Goal: Transaction & Acquisition: Purchase product/service

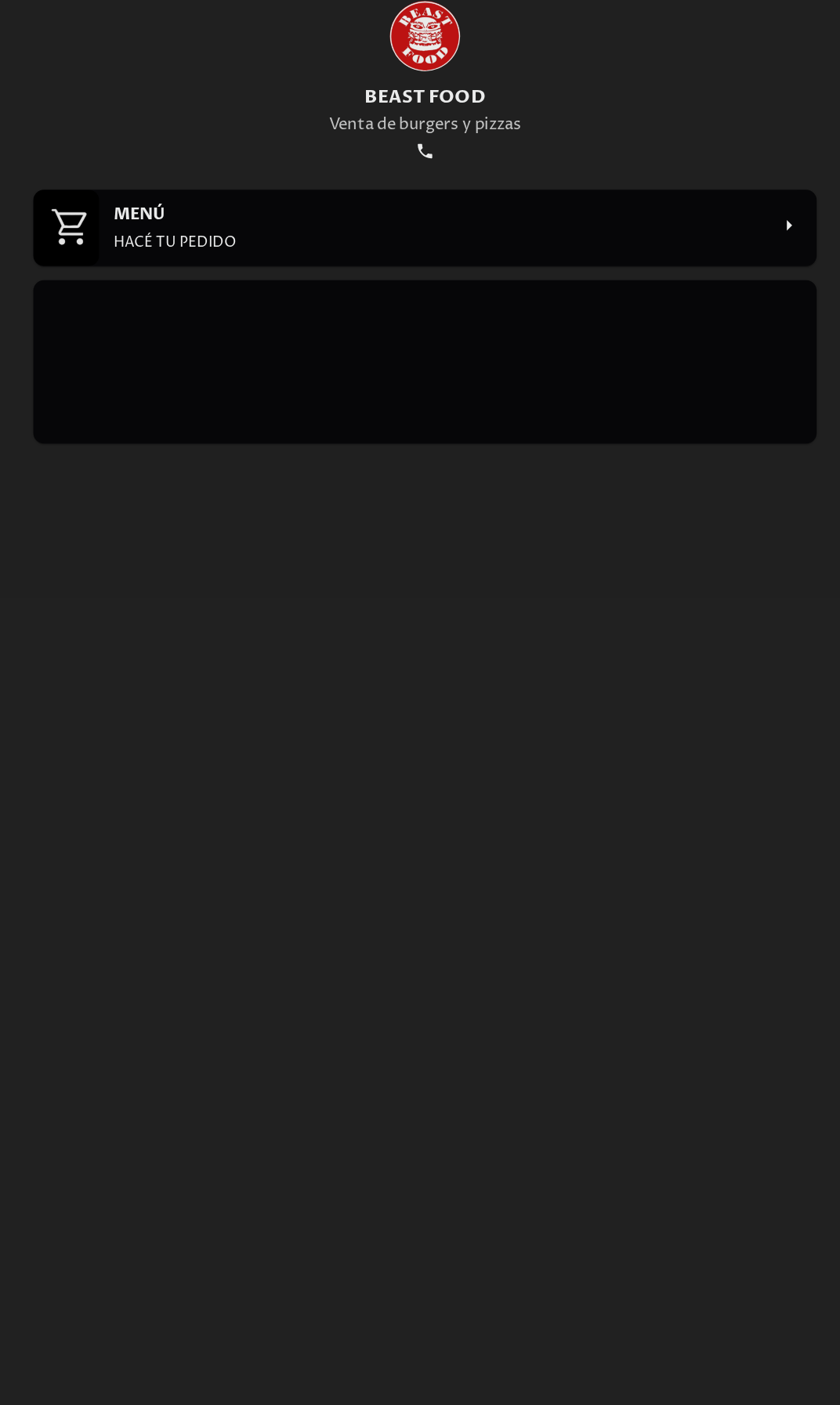
click at [361, 267] on h2 "MENÚ" at bounding box center [434, 264] width 585 height 20
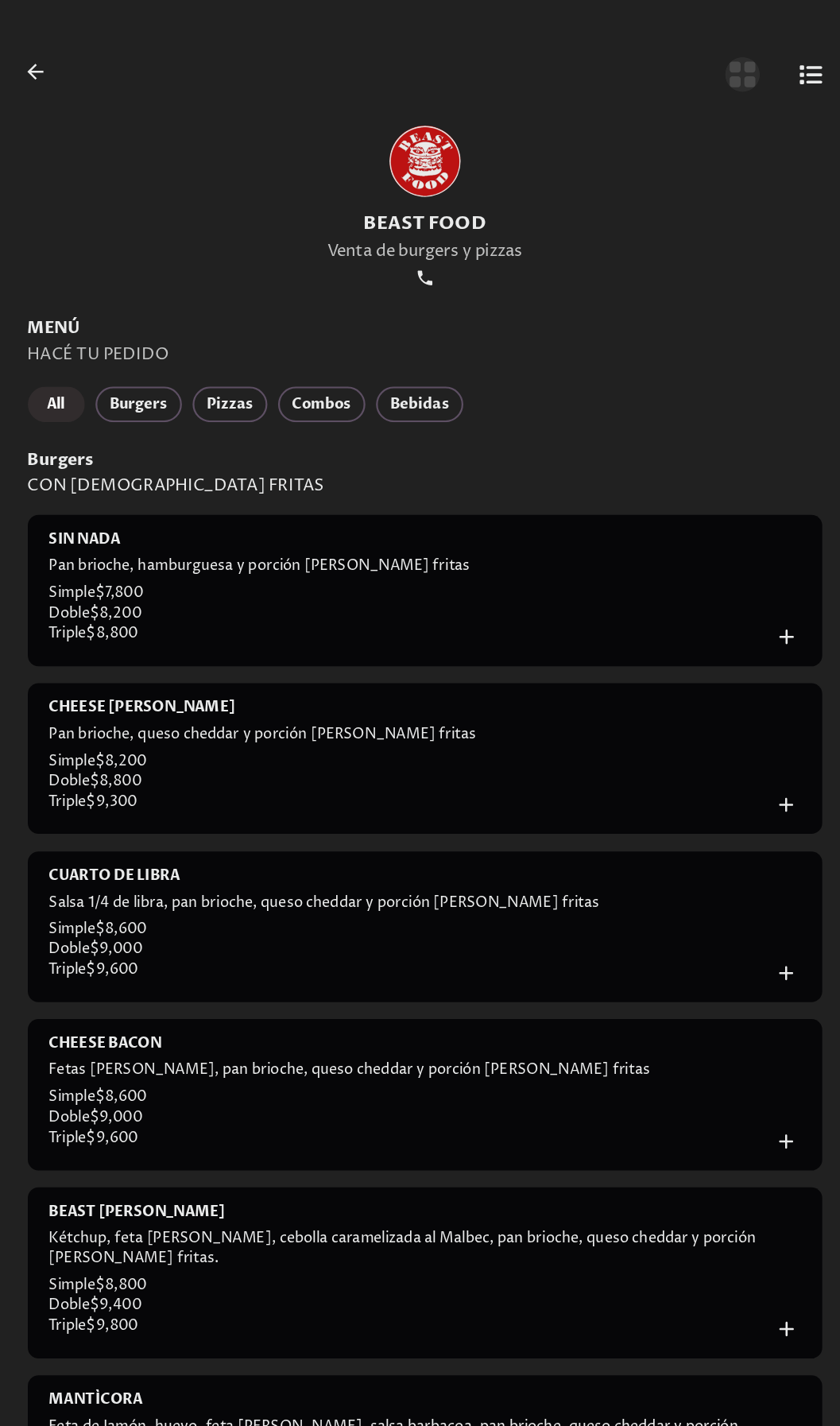
click at [715, 64] on icon "Botón de vista de cuadrícula" at bounding box center [703, 66] width 26 height 26
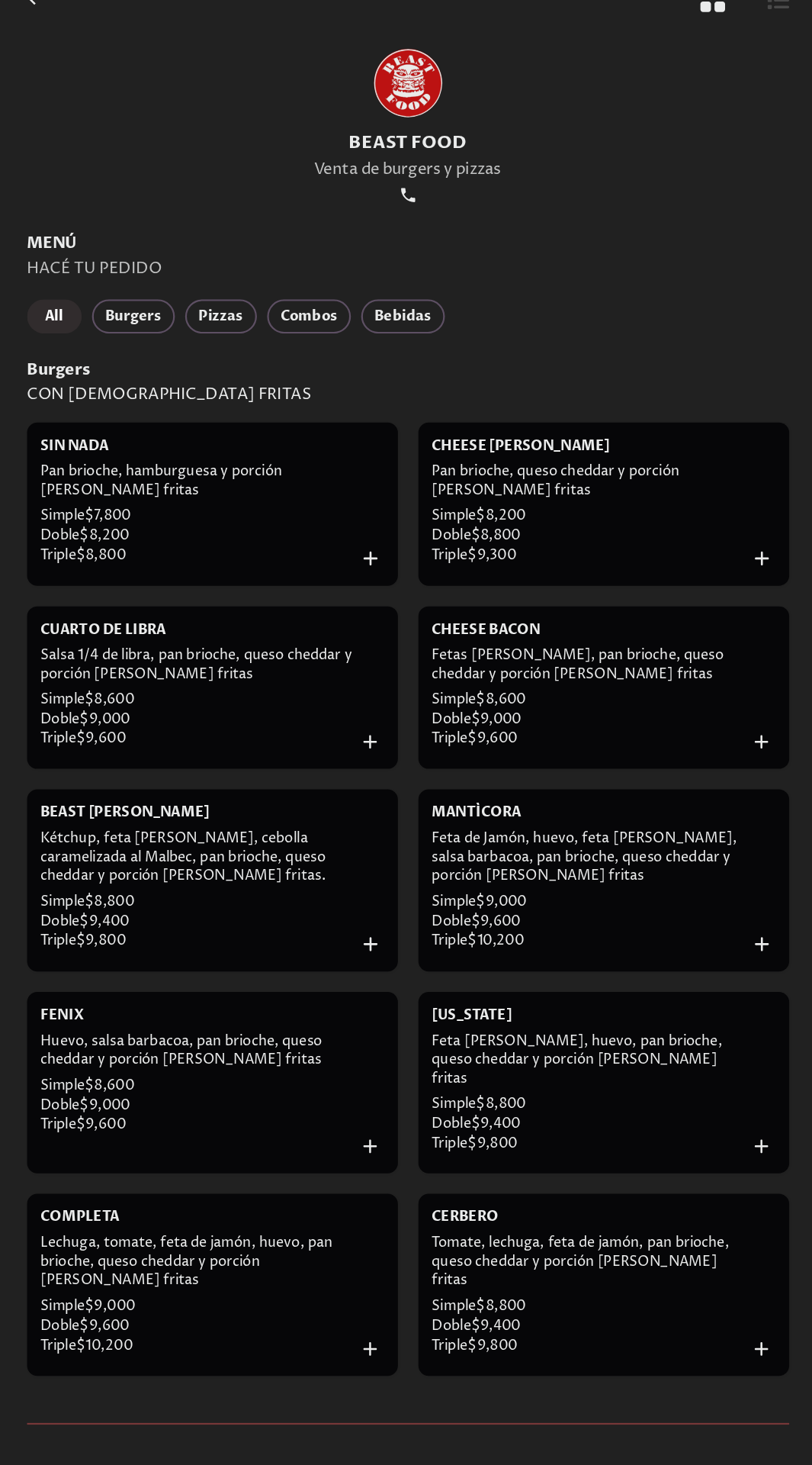
click at [588, 393] on h3 "Burgers" at bounding box center [406, 394] width 680 height 19
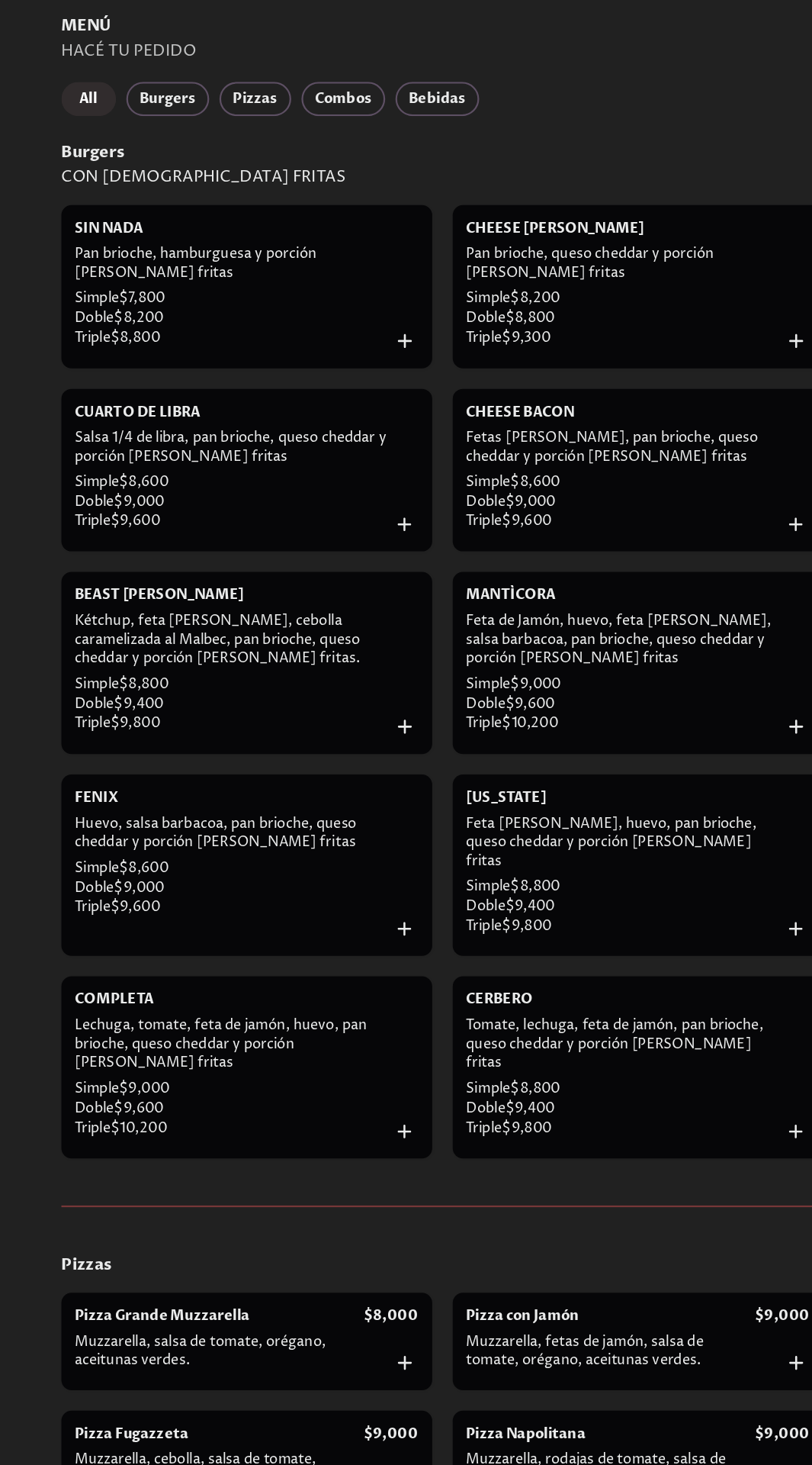
scroll to position [99, 0]
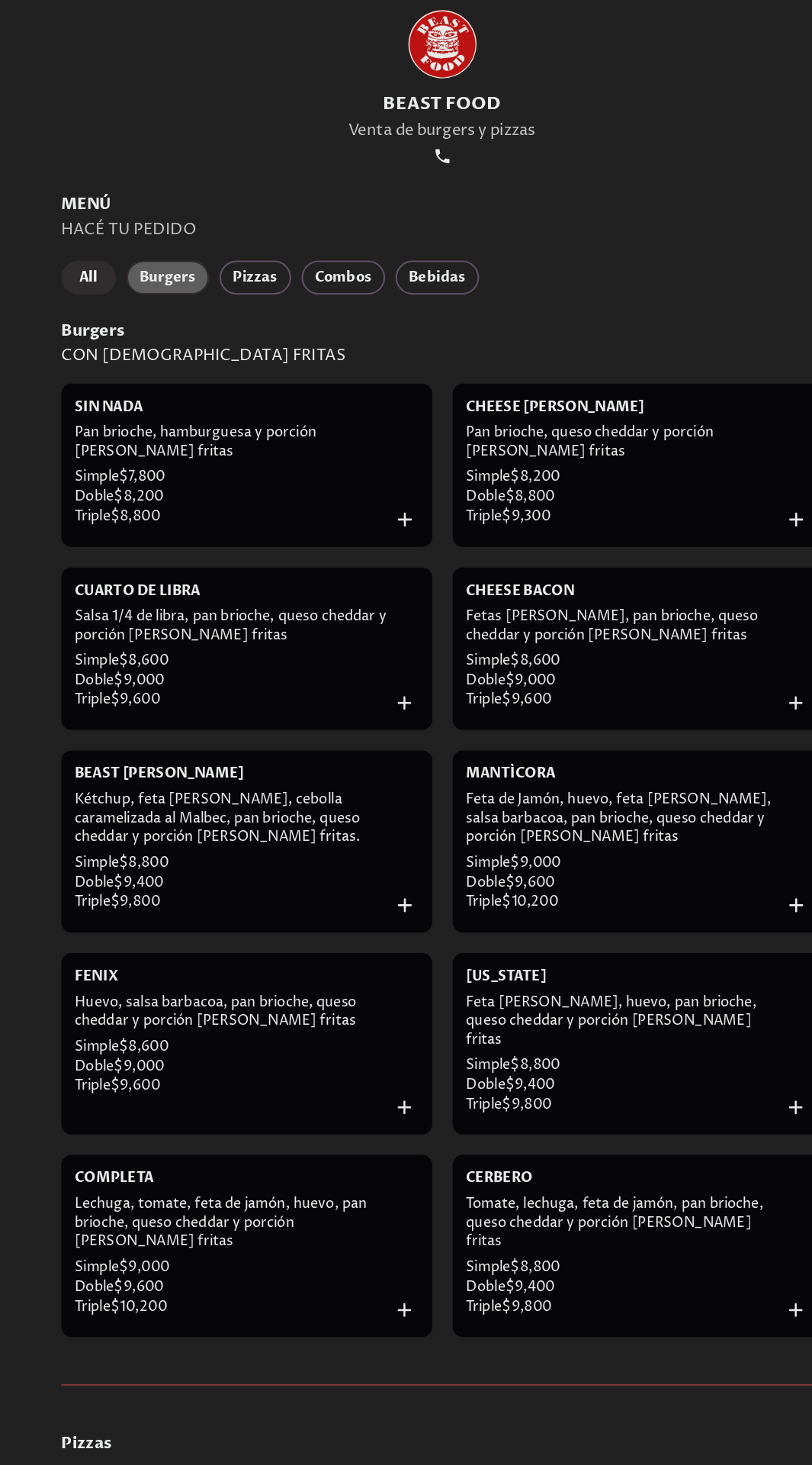
click at [169, 252] on span "Burgers" at bounding box center [161, 248] width 49 height 22
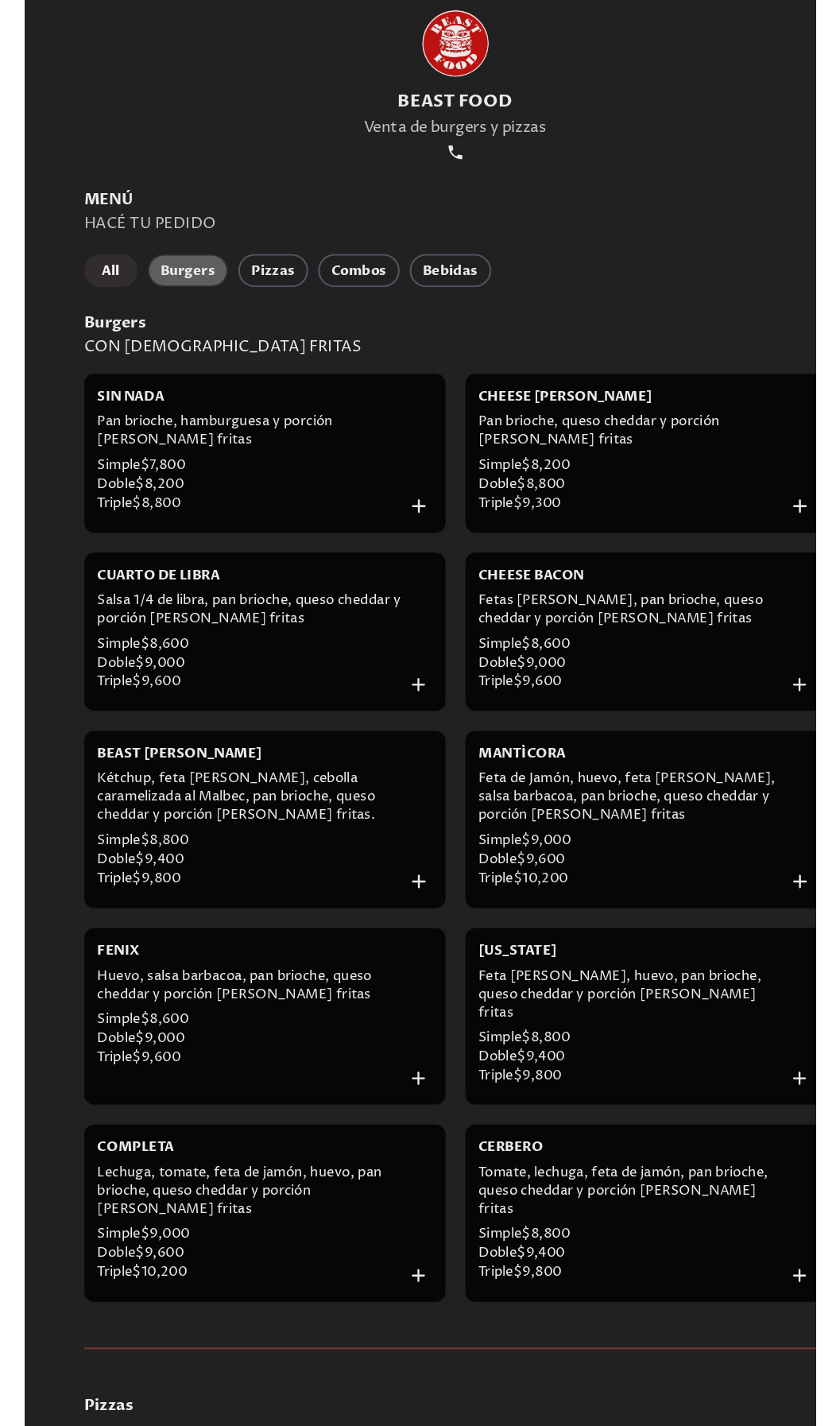
scroll to position [0, 0]
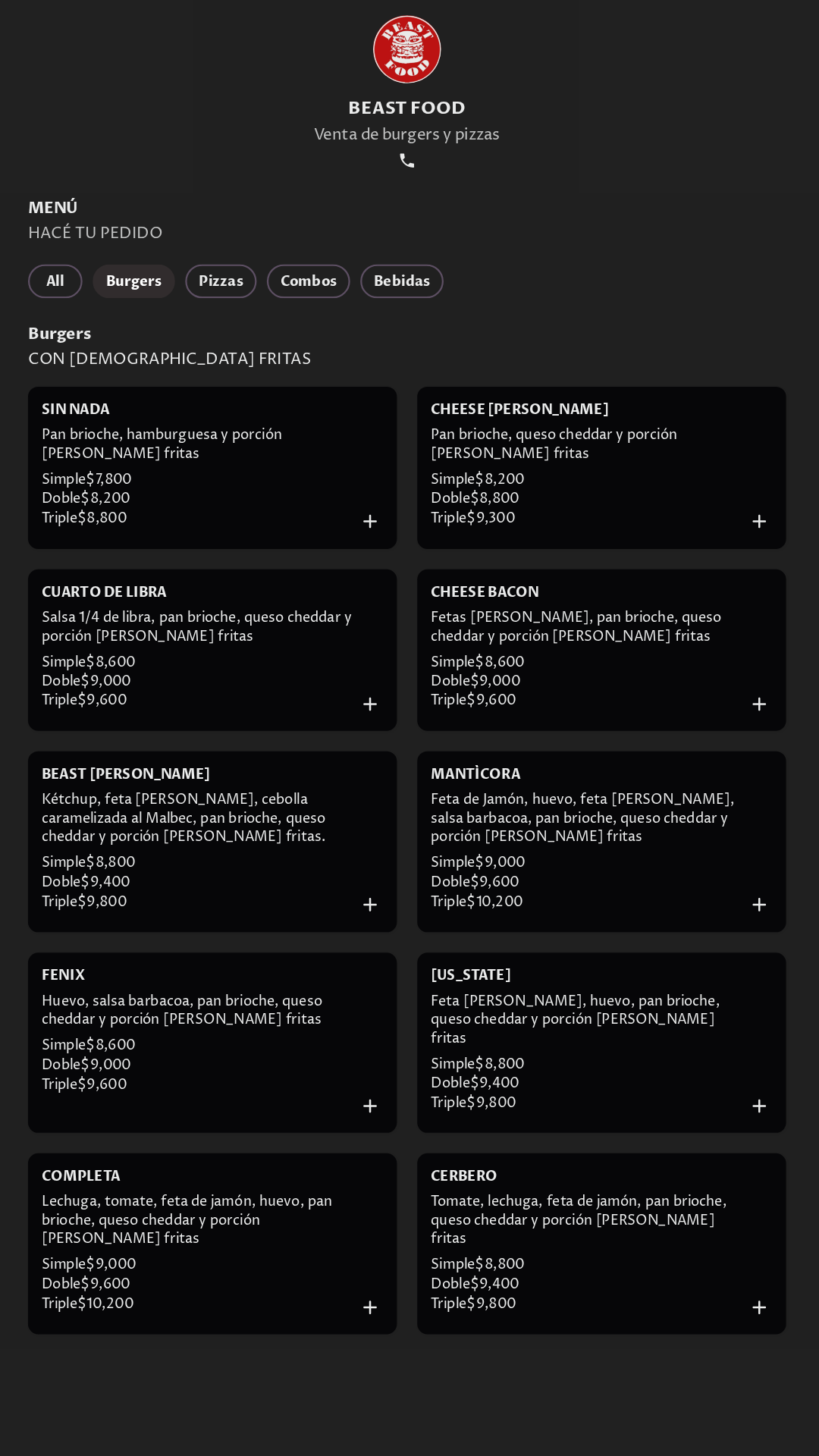
click at [577, 333] on div "All Burgers Pizzas Combos Bebidas" at bounding box center [409, 344] width 676 height 31
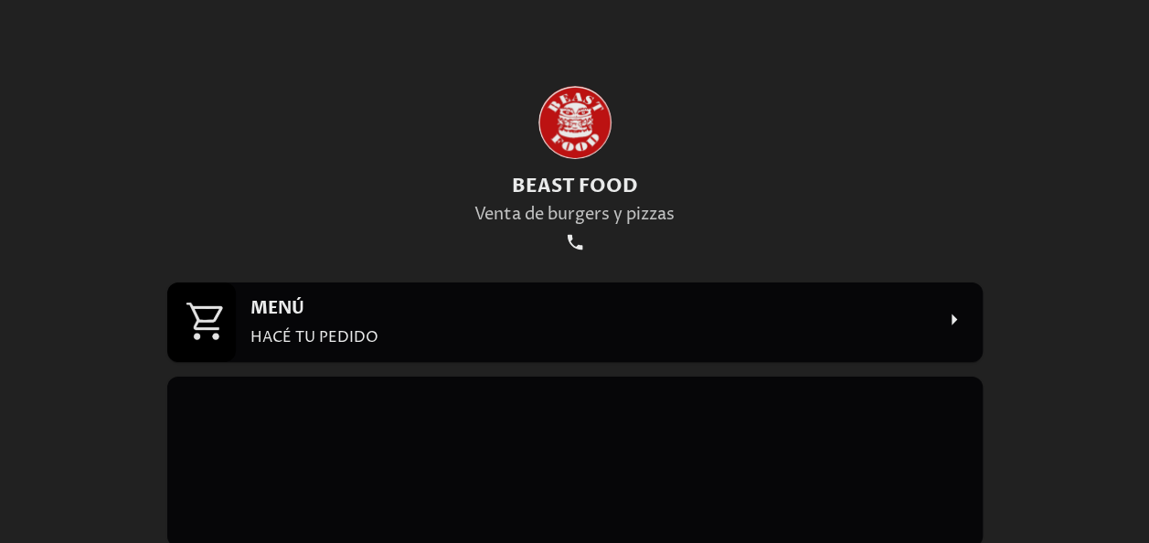
click at [407, 336] on p "HACÉ TU PEDIDO" at bounding box center [591, 337] width 683 height 20
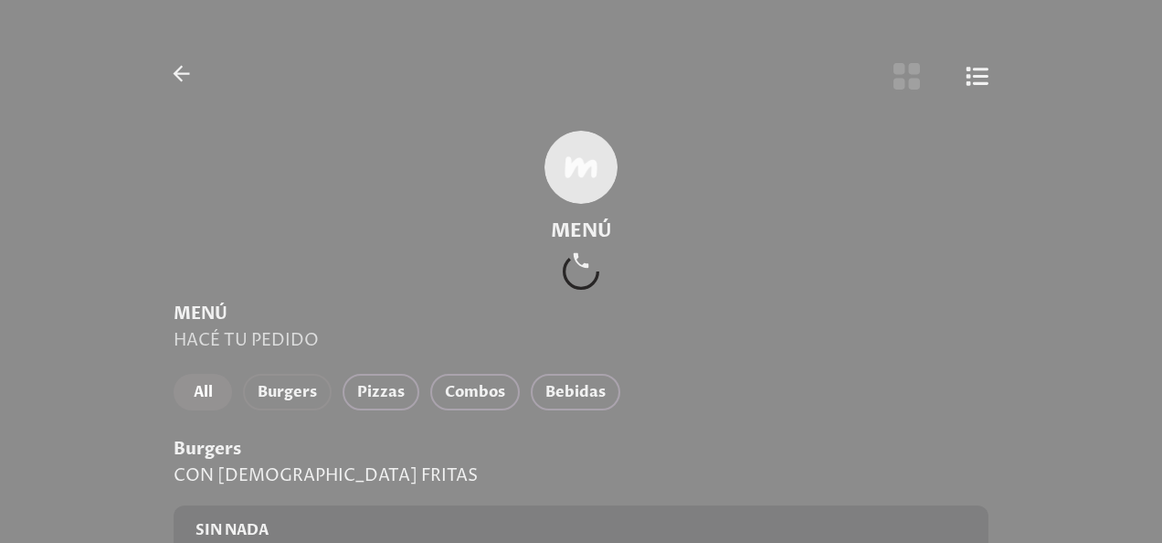
click at [294, 398] on button "Burgers" at bounding box center [287, 392] width 89 height 37
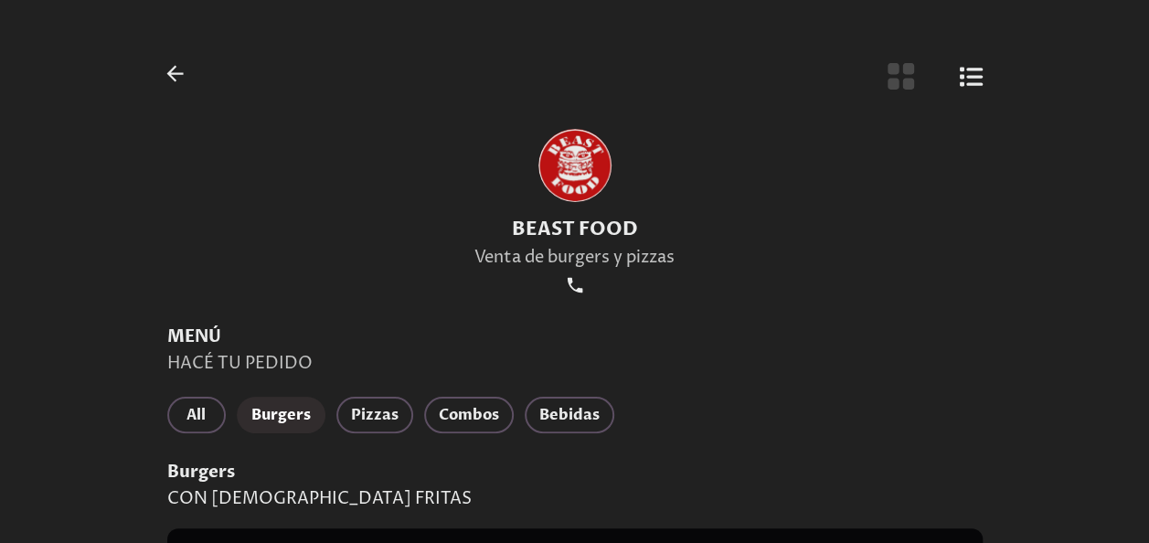
click at [294, 398] on button "Burgers" at bounding box center [281, 415] width 89 height 37
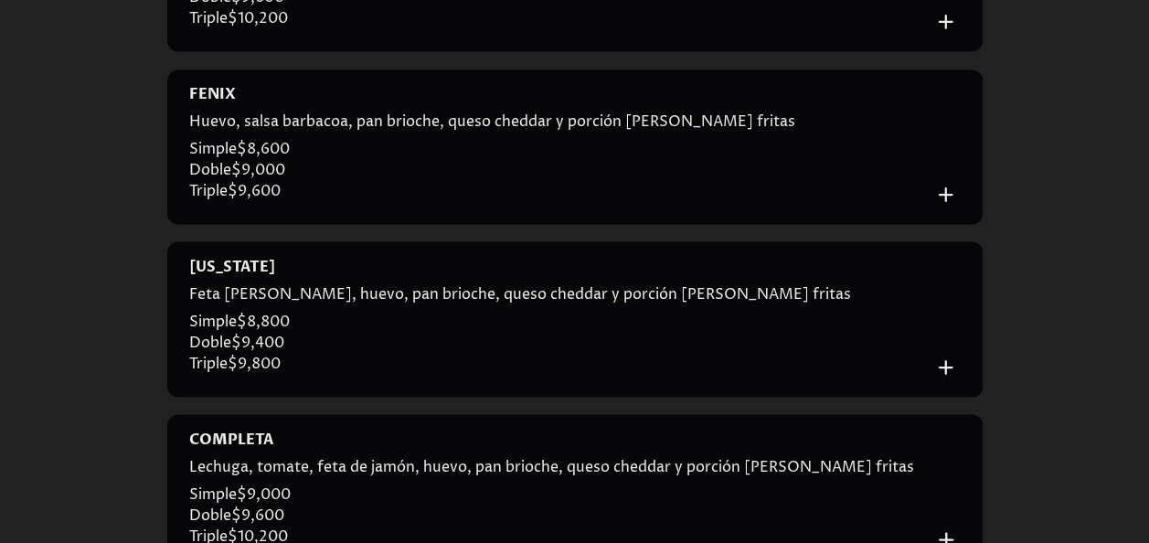
scroll to position [1535, 0]
